Goal: Find specific page/section

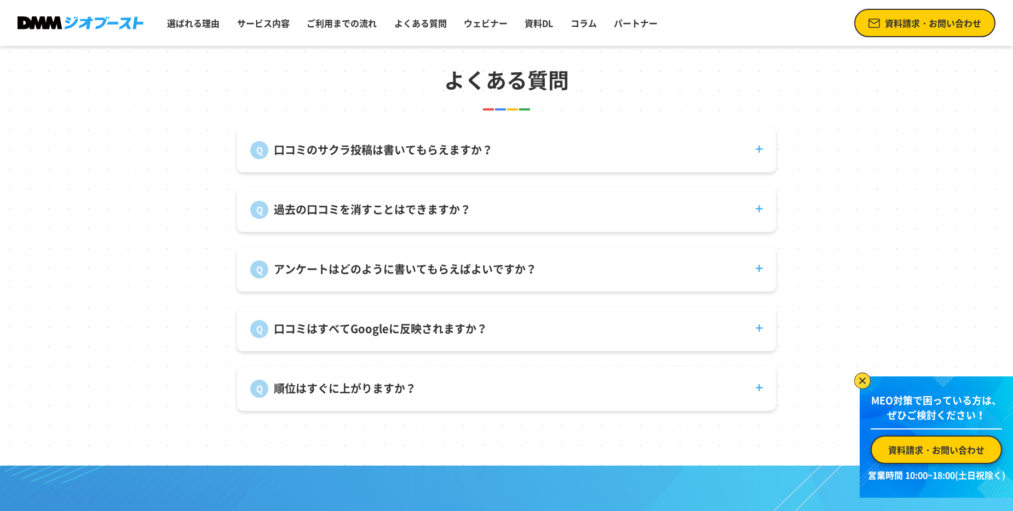
scroll to position [4105, 0]
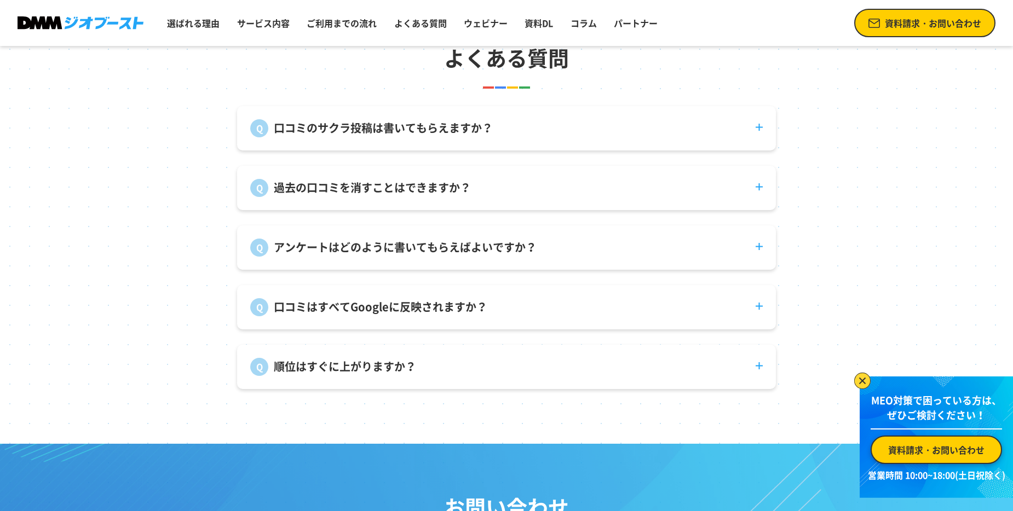
click at [454, 136] on p "口コミのサクラ投稿は書いてもらえますか？" at bounding box center [383, 128] width 219 height 16
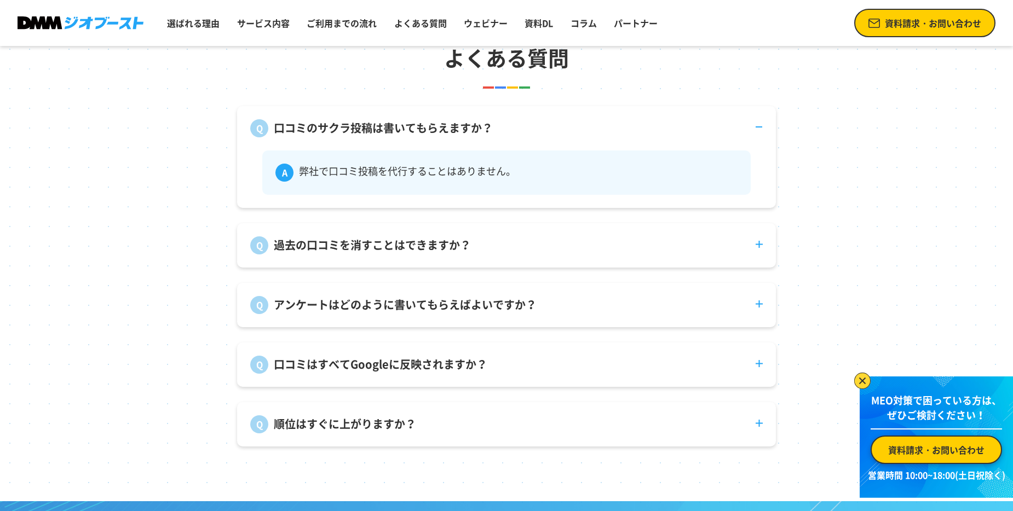
click at [454, 136] on p "口コミのサクラ投稿は書いてもらえますか？" at bounding box center [383, 128] width 219 height 16
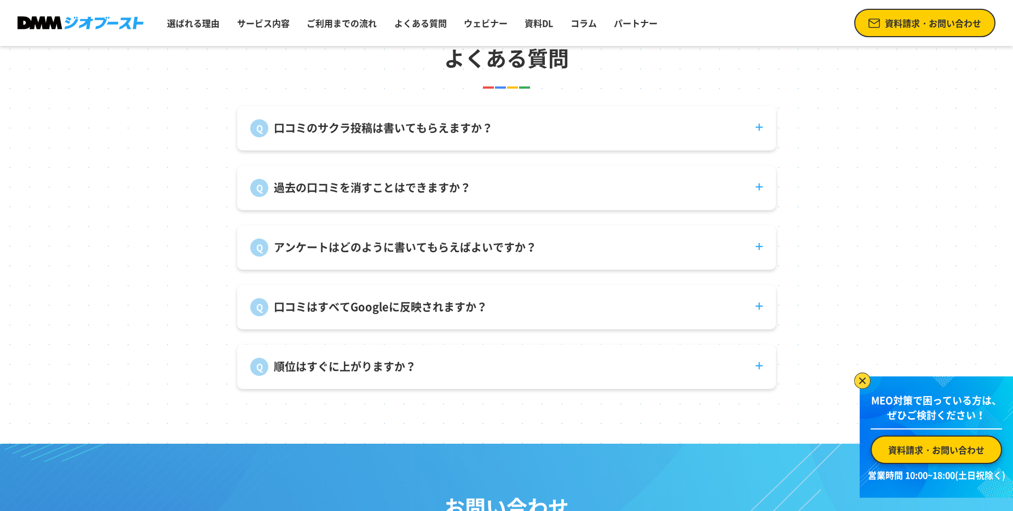
click at [435, 196] on p "過去の口コミを消すことはできますか？" at bounding box center [372, 188] width 197 height 16
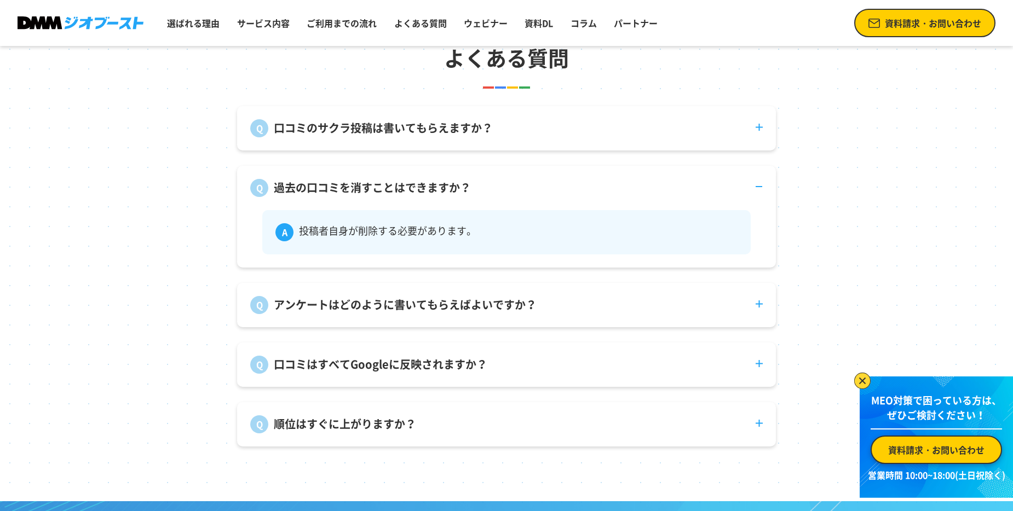
click at [435, 196] on p "過去の口コミを消すことはできますか？" at bounding box center [372, 188] width 197 height 16
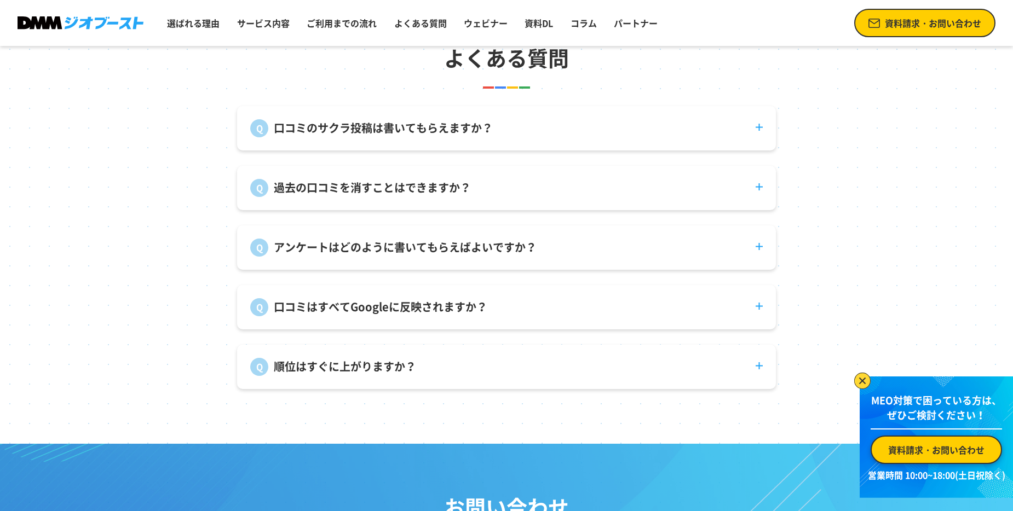
click at [430, 238] on dt "アンケートはどのように書いてもらえばよいですか？" at bounding box center [506, 240] width 539 height 31
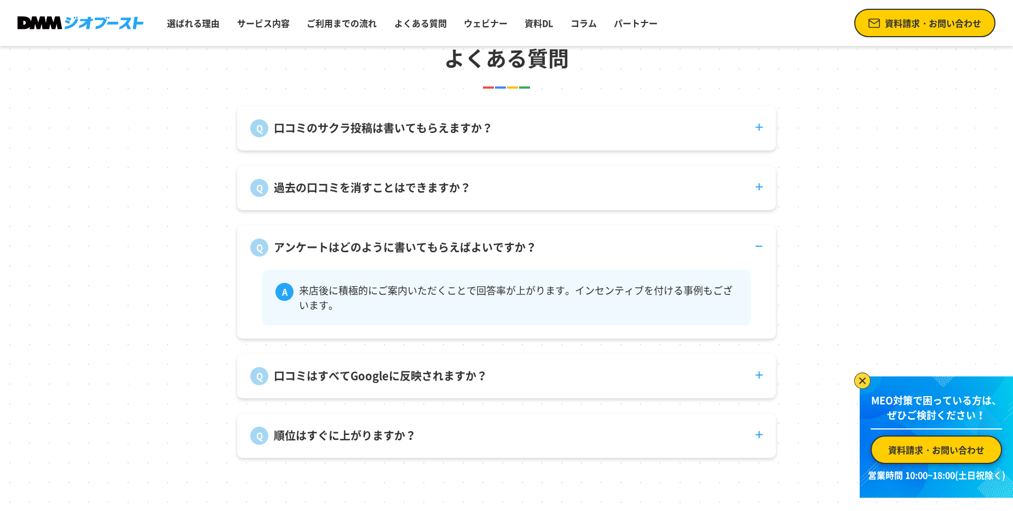
click at [425, 251] on p "アンケートはどのように書いてもらえばよいですか？" at bounding box center [405, 247] width 263 height 16
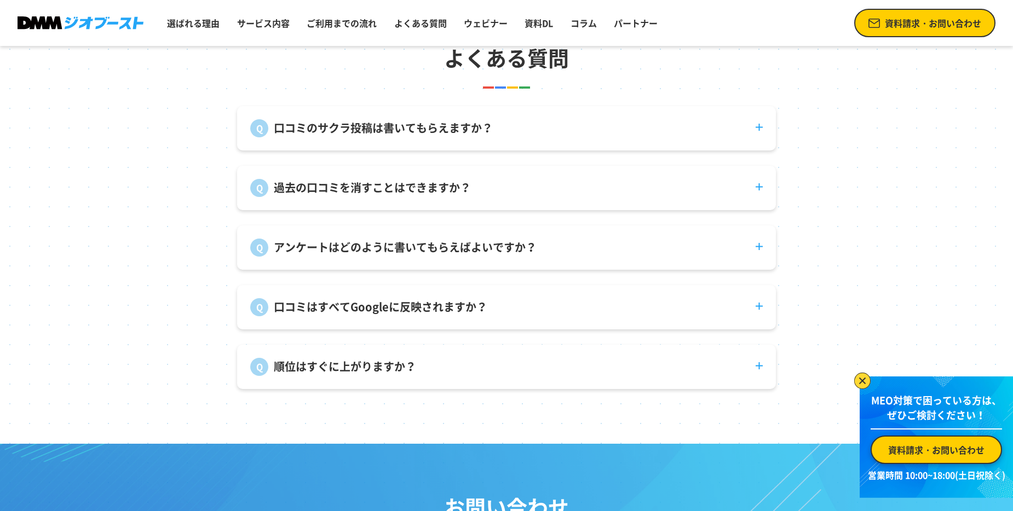
click at [424, 305] on dt "口コミはすべてGoogleに反映されますか？" at bounding box center [506, 300] width 539 height 31
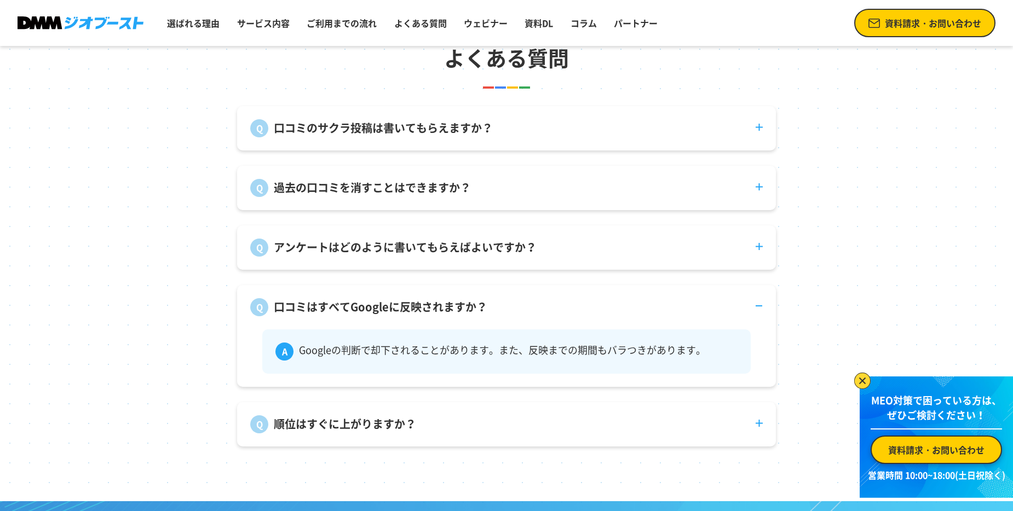
scroll to position [4196, 0]
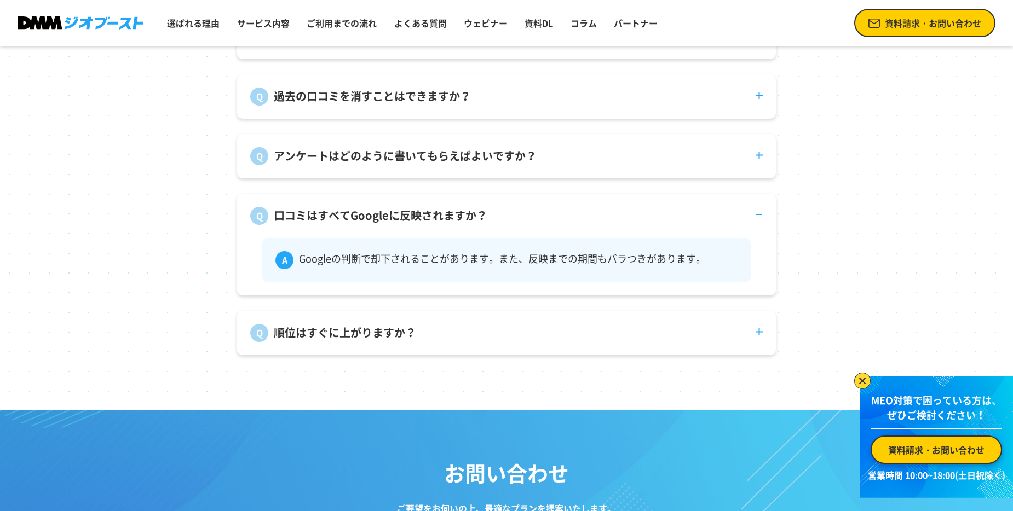
click at [409, 332] on dt "順位はすぐに上がりますか？" at bounding box center [506, 326] width 539 height 31
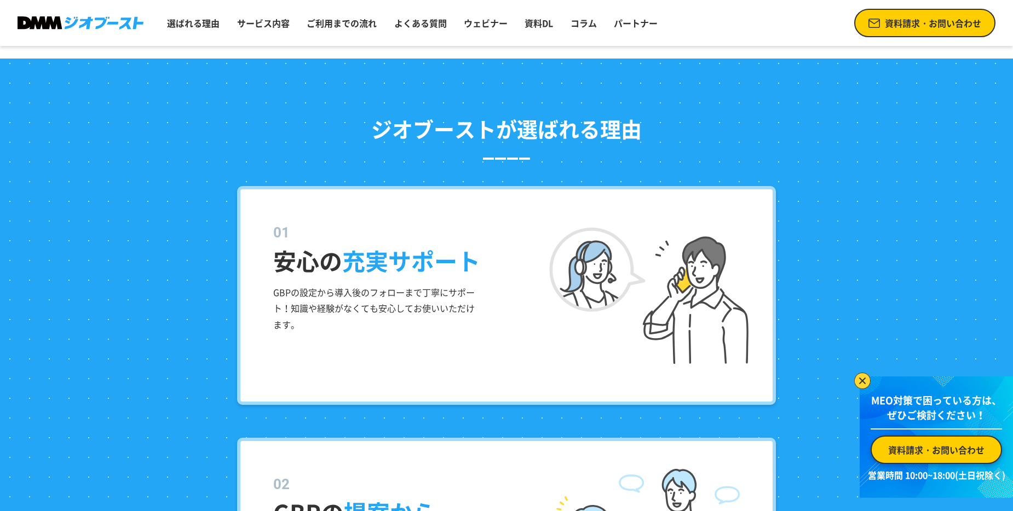
scroll to position [0, 0]
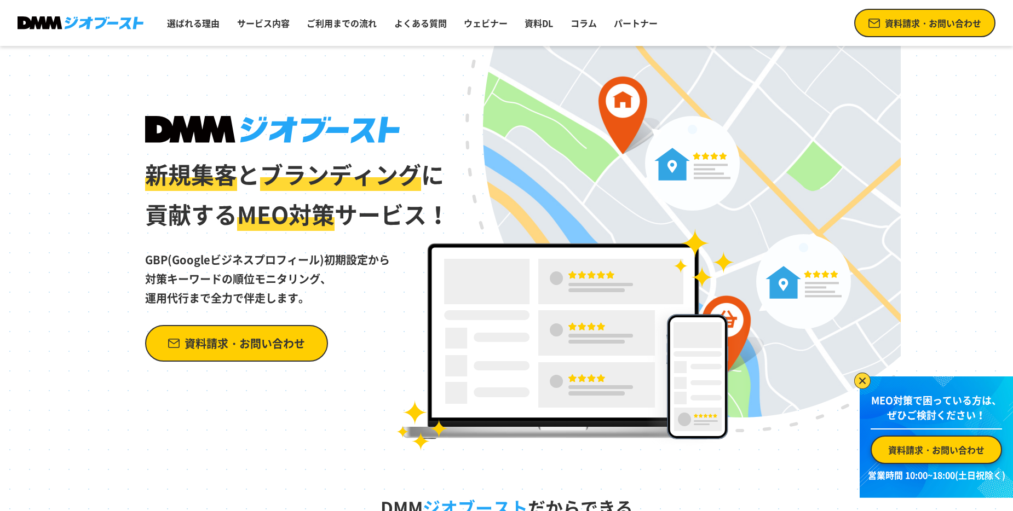
drag, startPoint x: 276, startPoint y: 344, endPoint x: 275, endPoint y: 106, distance: 238.1
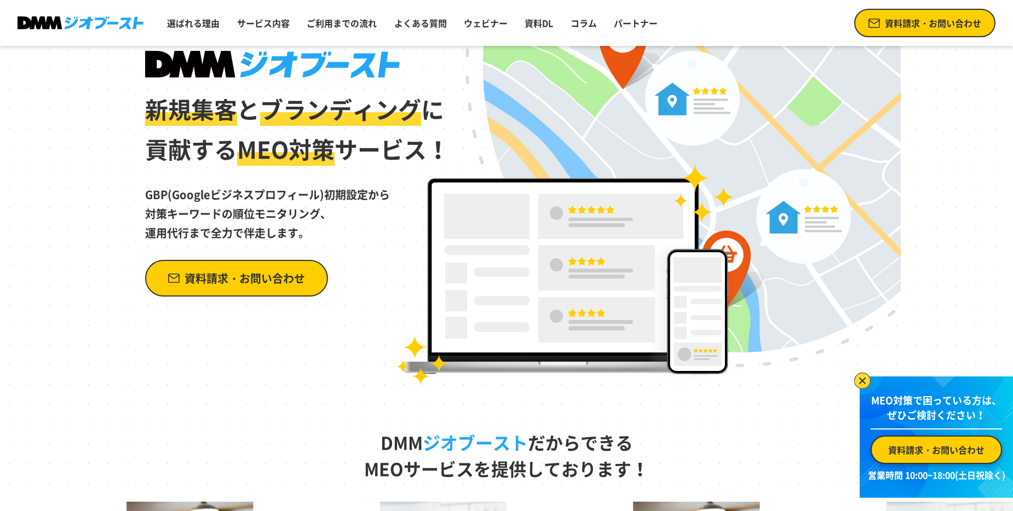
scroll to position [91, 0]
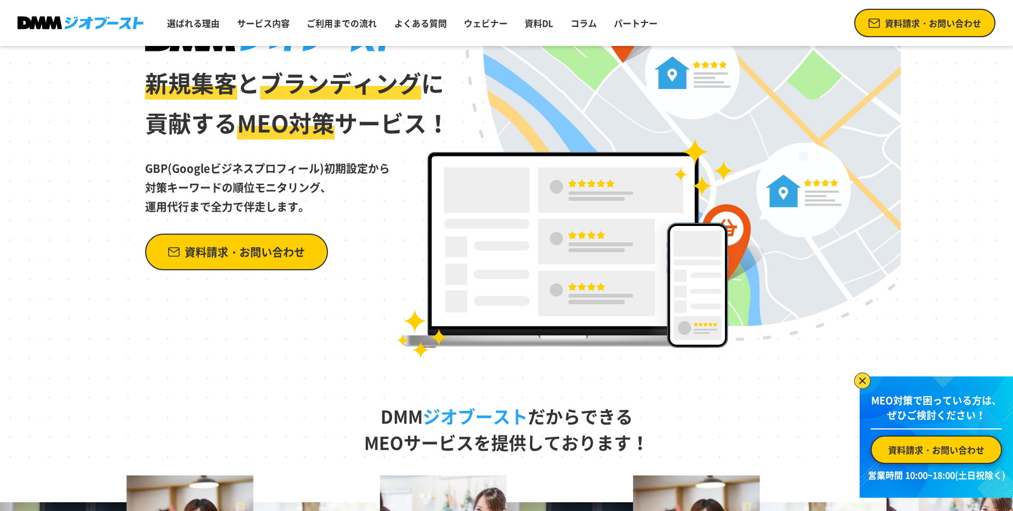
click at [288, 246] on span "資料請求・お問い合わせ" at bounding box center [244, 251] width 120 height 19
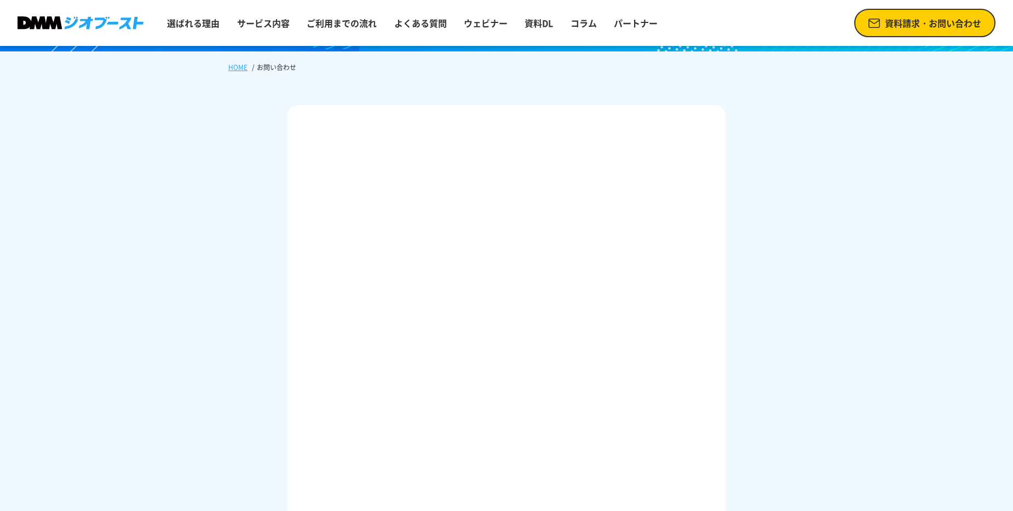
scroll to position [182, 0]
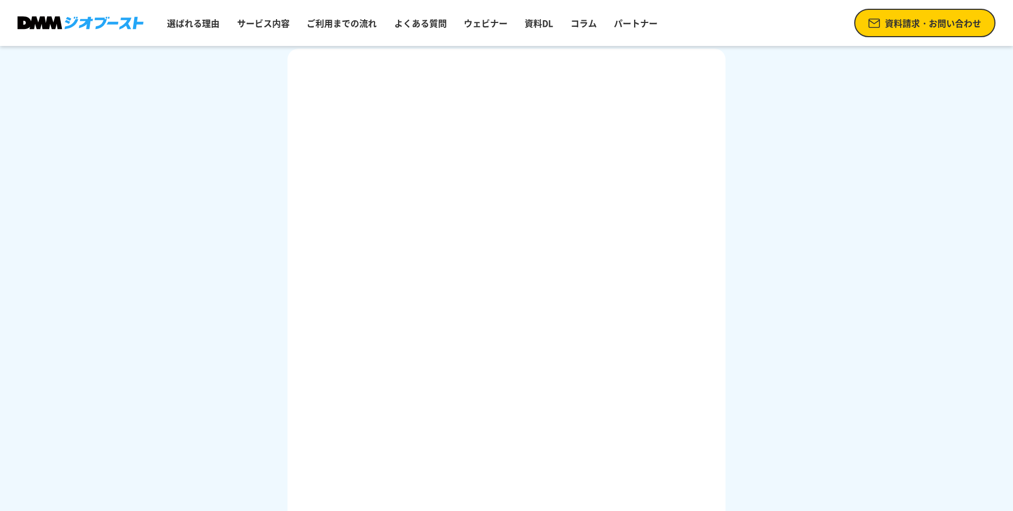
click at [212, 354] on div at bounding box center [506, 400] width 1013 height 768
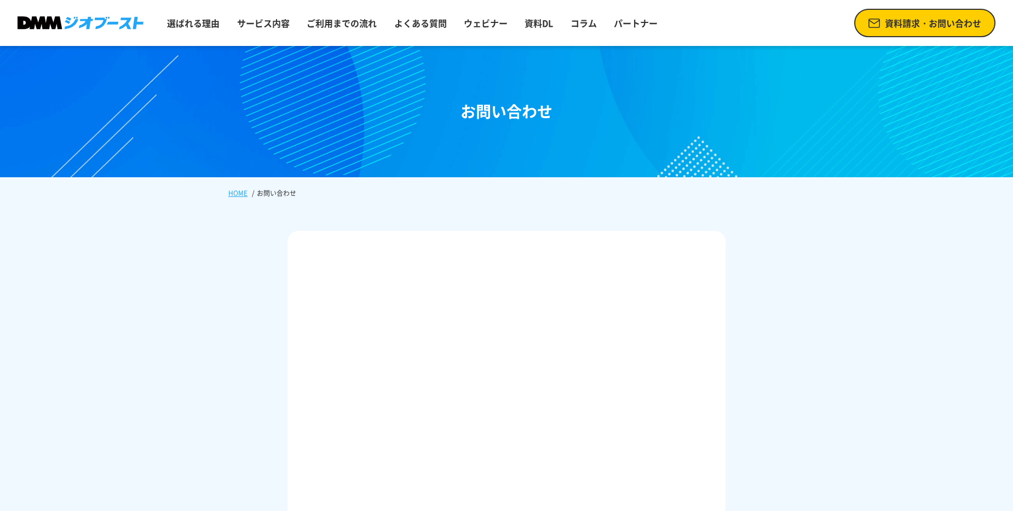
scroll to position [456, 0]
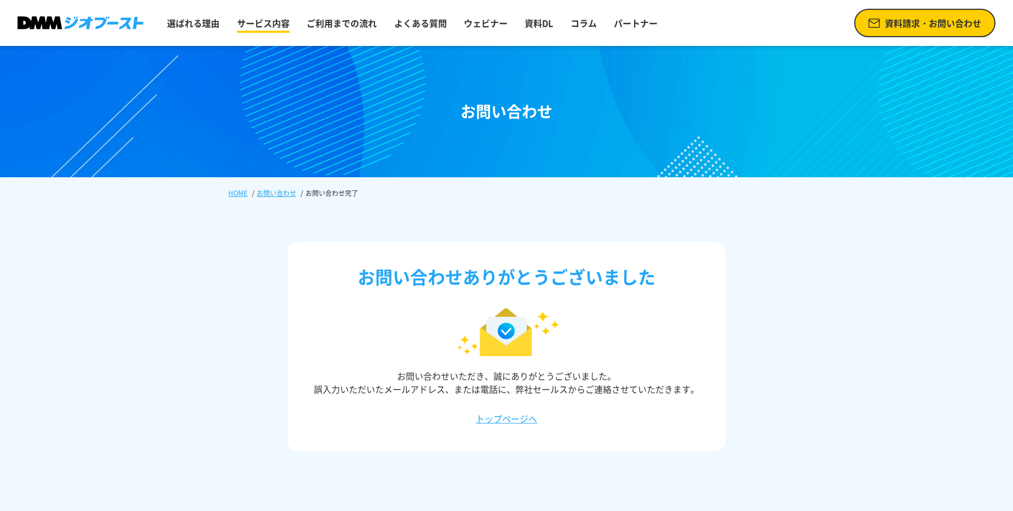
click at [269, 25] on link "サービス内容" at bounding box center [263, 23] width 61 height 22
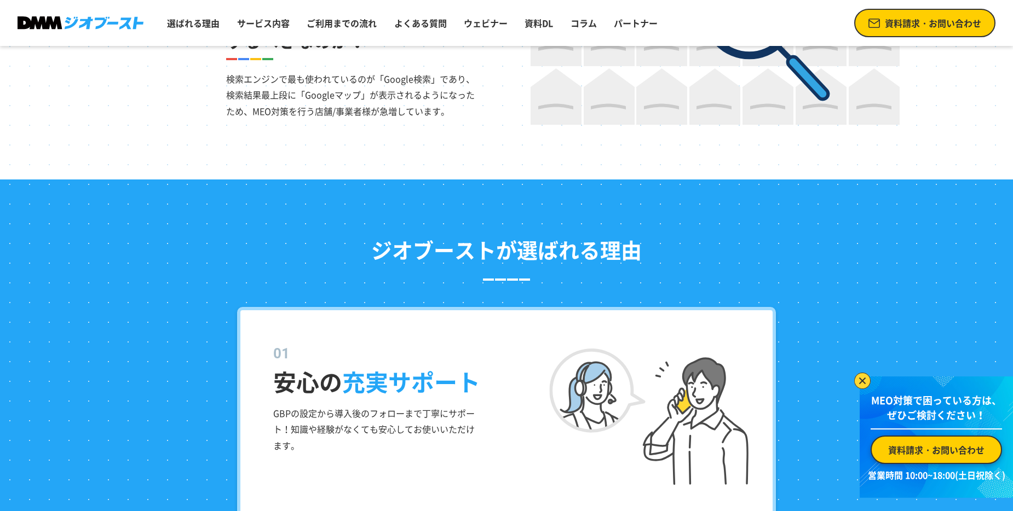
scroll to position [990, 0]
